Goal: Information Seeking & Learning: Find specific fact

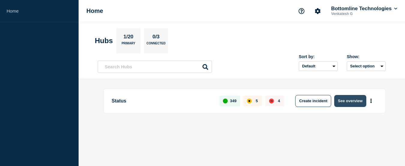
click at [353, 101] on button "See overview" at bounding box center [350, 101] width 32 height 12
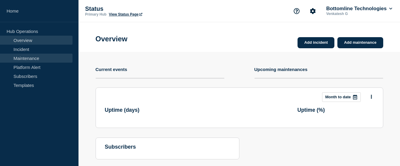
click at [36, 57] on link "Maintenance" at bounding box center [36, 58] width 73 height 9
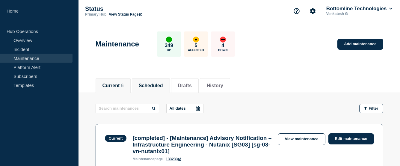
click at [151, 85] on button "Scheduled" at bounding box center [151, 85] width 24 height 5
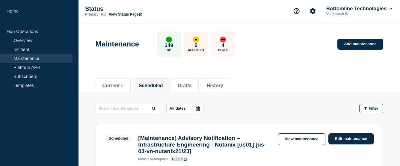
click at [148, 84] on button "Scheduled" at bounding box center [151, 85] width 24 height 5
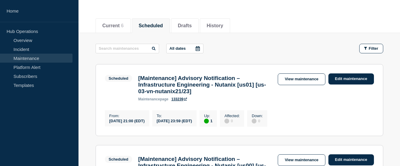
scroll to position [90, 0]
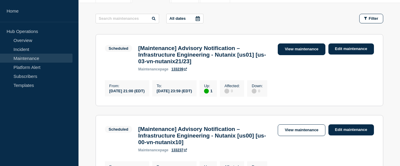
click at [293, 52] on link "View maintenance" at bounding box center [301, 49] width 47 height 12
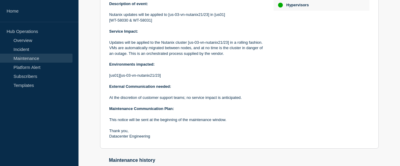
scroll to position [60, 0]
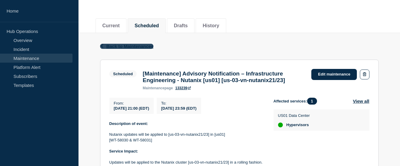
click at [102, 46] on icon "button" at bounding box center [102, 46] width 2 height 4
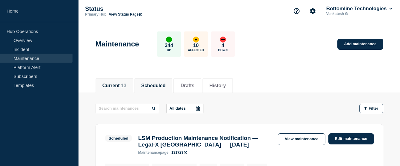
click at [115, 85] on button "Current 13" at bounding box center [115, 85] width 24 height 5
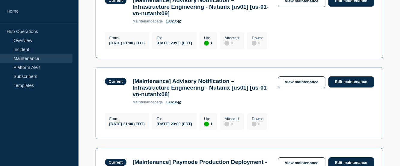
scroll to position [330, 0]
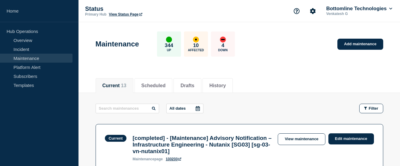
scroll to position [30, 0]
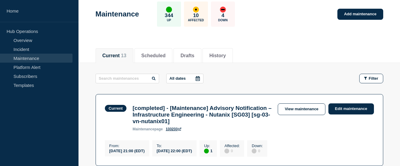
click at [117, 54] on button "Current 13" at bounding box center [115, 55] width 24 height 5
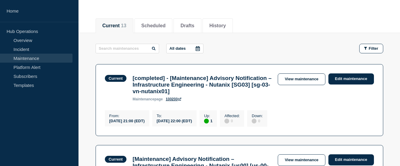
scroll to position [0, 0]
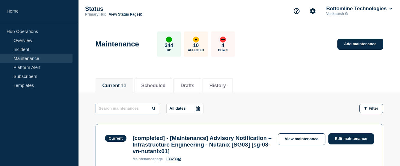
click at [138, 108] on input "text" at bounding box center [128, 109] width 64 height 10
paste input "Maintenance Advisory Notification – Datacenter Engineering - Kubernetes Cluster…"
type input "Maintenance Advisory Notification – Datacenter Engineering - Kubernetes Cluster…"
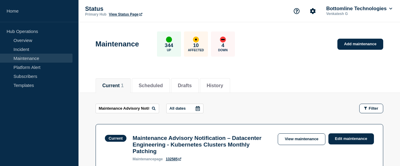
click at [155, 108] on icon at bounding box center [154, 109] width 4 height 4
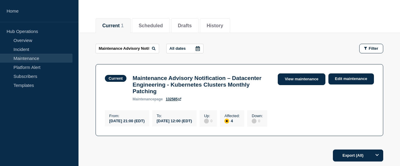
click at [305, 76] on link "View maintenance" at bounding box center [301, 79] width 47 height 12
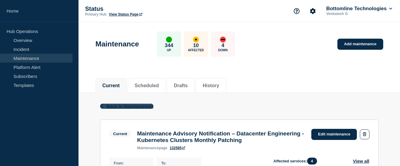
click at [102, 105] on icon "button" at bounding box center [102, 106] width 2 height 4
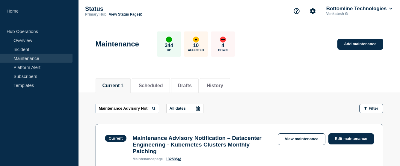
click at [127, 109] on input "Maintenance Advisory Notification – Datacenter Engineering - Kubernetes Cluster…" at bounding box center [128, 109] width 64 height 10
paste input "US00/US01 - Data Center Engineering - Monthly Operating System Patching - [PROD…"
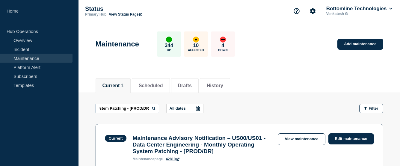
scroll to position [0, 179]
type input "Maintenance Advisory Notification – US00/US01 - Data Center Engineering - Month…"
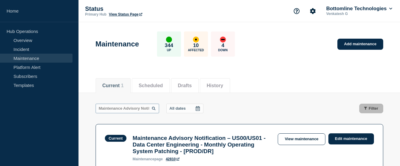
scroll to position [0, 179]
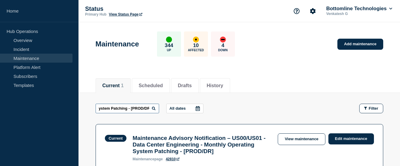
click at [157, 109] on input "Maintenance Advisory Notification – US00/US01 - Data Center Engineering - Month…" at bounding box center [128, 109] width 64 height 10
click at [154, 108] on icon at bounding box center [154, 109] width 4 height 4
click at [147, 107] on input "Maintenance Advisory Notification – US00/US01 - Data Center Engineering - Month…" at bounding box center [128, 109] width 64 height 10
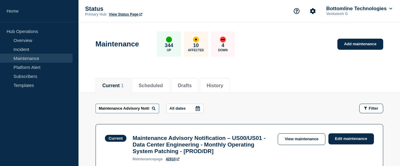
click at [147, 107] on input "Maintenance Advisory Notification – US00/US01 - Data Center Engineering - Month…" at bounding box center [128, 109] width 64 height 10
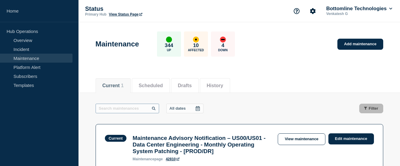
paste input "Maintenance Advisory Notification – US00/US01 - Data Center Engineering - Month…"
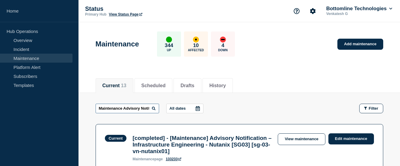
scroll to position [0, 180]
type input "Maintenance Advisory Notification – US00/US01 - Data Center Engineering - Month…"
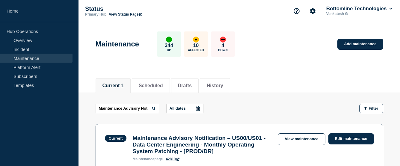
click at [154, 109] on icon at bounding box center [154, 109] width 4 height 4
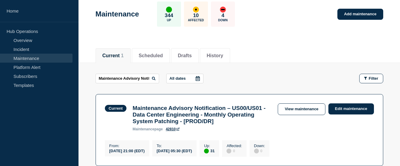
scroll to position [90, 0]
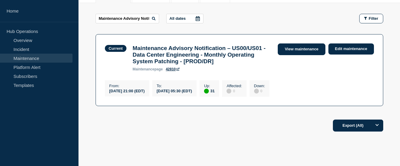
click at [303, 45] on link "View maintenance" at bounding box center [301, 49] width 47 height 12
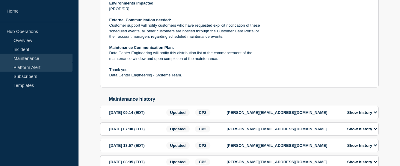
scroll to position [210, 0]
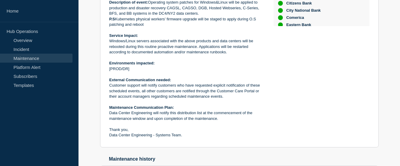
click at [23, 57] on link "Maintenance" at bounding box center [36, 58] width 73 height 9
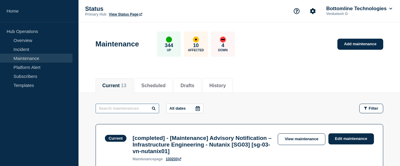
click at [120, 107] on input "text" at bounding box center [128, 109] width 64 height 10
paste input "Maintenance Advisory Notification – US00/US01 - Data Center Engineering - Month…"
type input "Maintenance Advisory Notification – US00/US01 - Data Center Engineering - Month…"
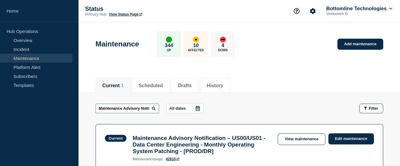
scroll to position [0, 180]
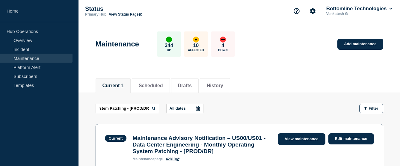
click at [290, 139] on link "View maintenance" at bounding box center [301, 139] width 47 height 12
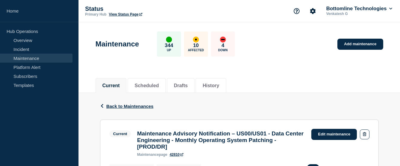
scroll to position [90, 0]
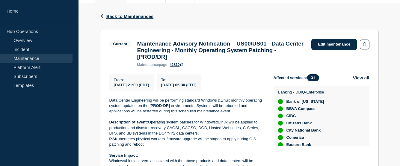
drag, startPoint x: 225, startPoint y: 89, endPoint x: 111, endPoint y: 86, distance: 114.5
click at [111, 86] on div "From : 2025-08-23 21:00 (EDT) To : 2025-08-24 05:30 (EDT)" at bounding box center [191, 82] width 164 height 16
copy div "From : 2025-08-23 21:00 (EDT) To : 2025-08-24 05:30 (EDT)"
click at [132, 82] on p "From :" at bounding box center [131, 80] width 35 height 4
drag, startPoint x: 124, startPoint y: 84, endPoint x: 114, endPoint y: 84, distance: 9.6
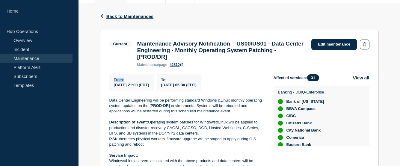
click at [114, 82] on p "From :" at bounding box center [131, 80] width 35 height 4
copy p "From :"
click at [103, 16] on icon "button" at bounding box center [102, 16] width 4 height 4
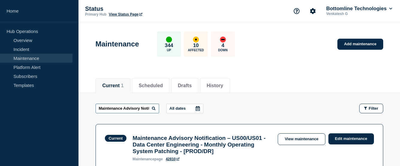
click at [132, 106] on input "Maintenance Advisory Notification – US00/US01 - Data Center Engineering - Month…" at bounding box center [128, 109] width 64 height 10
paste input "Maintenance Advisory Notification – Datacenter Engineering - Kubernetes Cluster…"
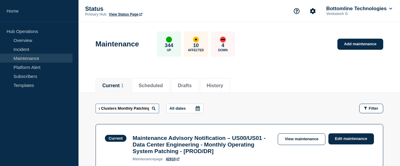
type input "Maintenance Advisory Notification – Datacenter Engineering - Kubernetes Cluster…"
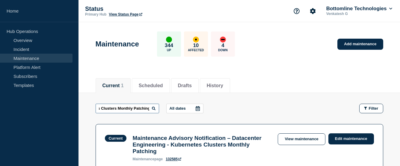
scroll to position [60, 0]
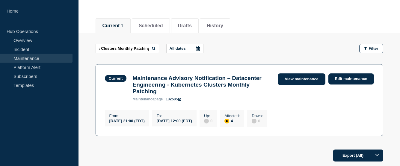
click at [298, 80] on link "View maintenance" at bounding box center [301, 79] width 47 height 12
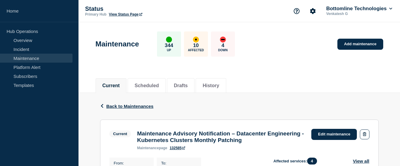
scroll to position [90, 0]
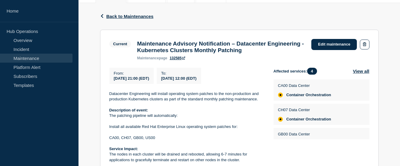
drag, startPoint x: 226, startPoint y: 81, endPoint x: 112, endPoint y: 74, distance: 114.1
click at [112, 74] on div "From : 2025-08-23 21:00 (EDT) To : 2025-08-24 12:00 (EDT)" at bounding box center [191, 76] width 164 height 16
copy div "From : 2025-08-23 21:00 (EDT) To : 2025-08-24 12:00 (EDT)"
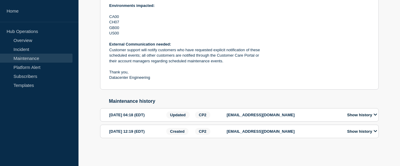
scroll to position [168, 0]
